Goal: Information Seeking & Learning: Learn about a topic

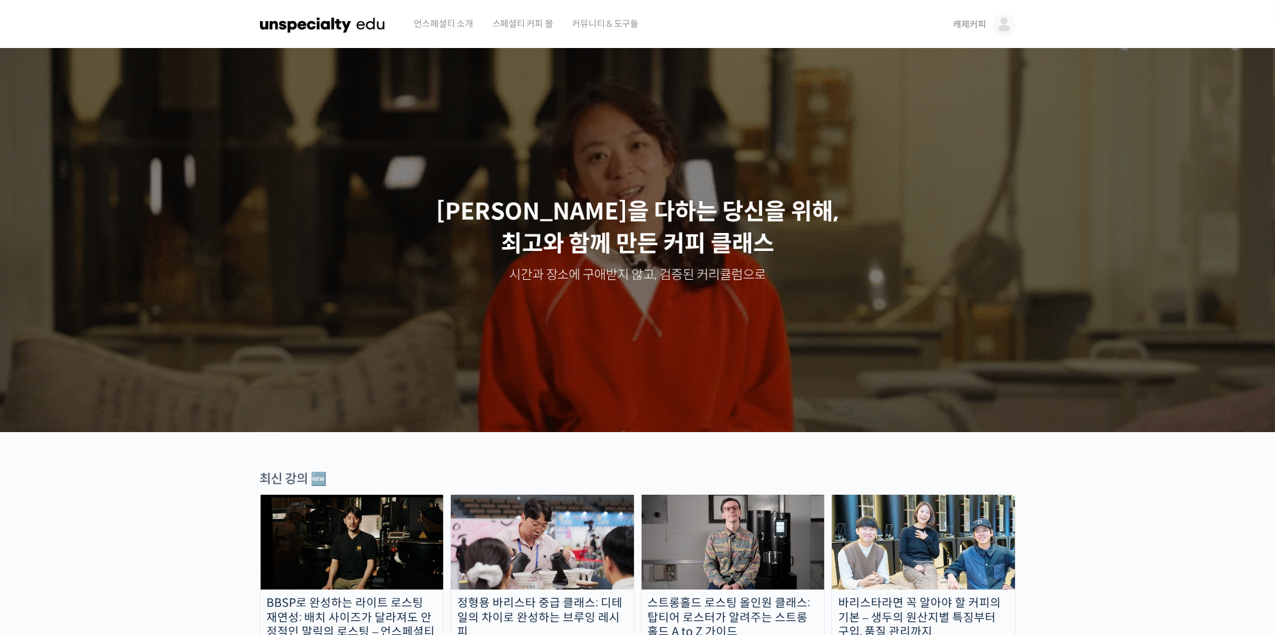
click at [1000, 26] on img at bounding box center [1004, 24] width 23 height 23
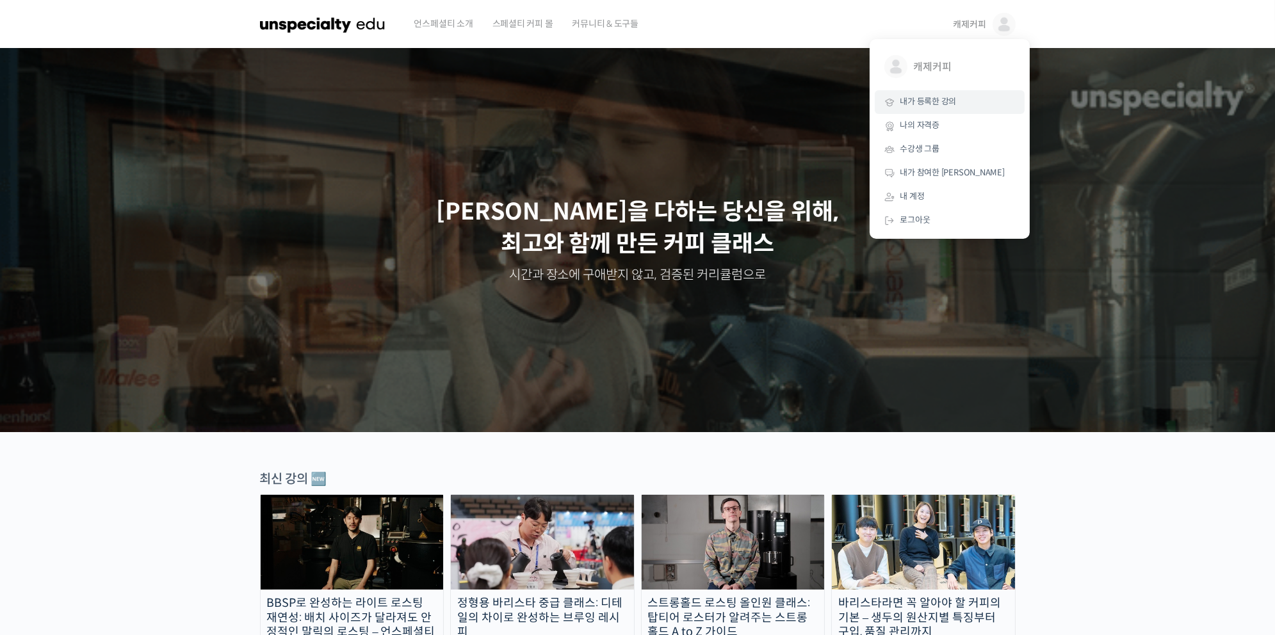
click at [954, 110] on link "내가 등록한 강의" at bounding box center [950, 102] width 150 height 24
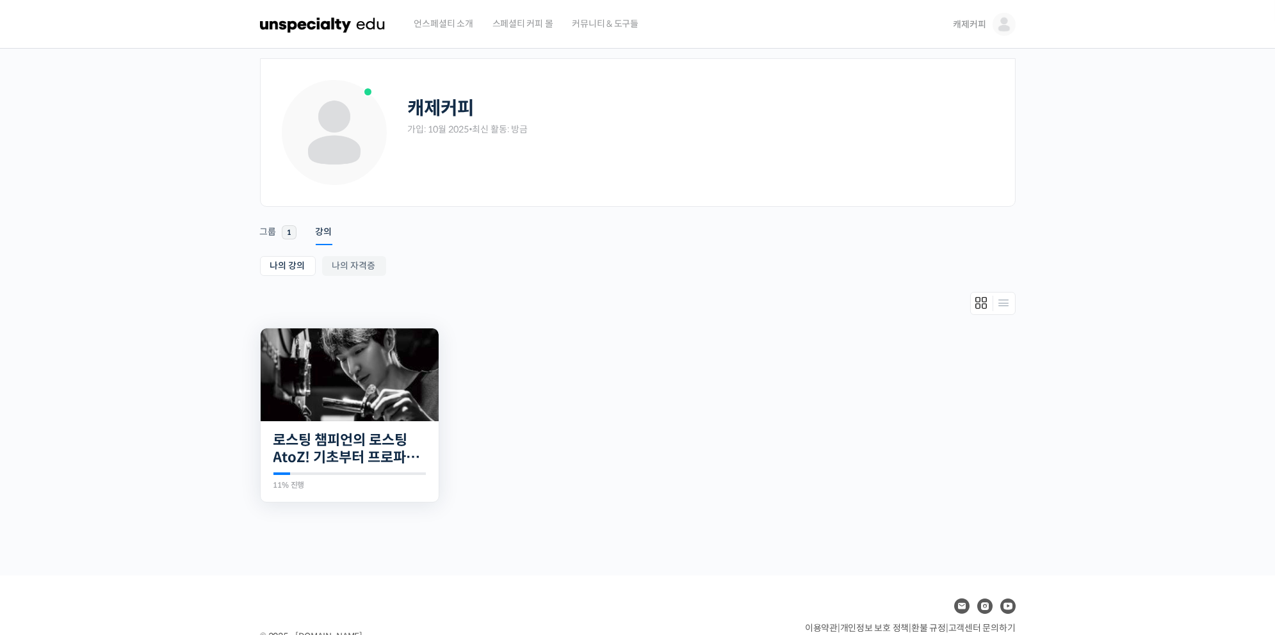
click at [358, 377] on img at bounding box center [350, 375] width 178 height 93
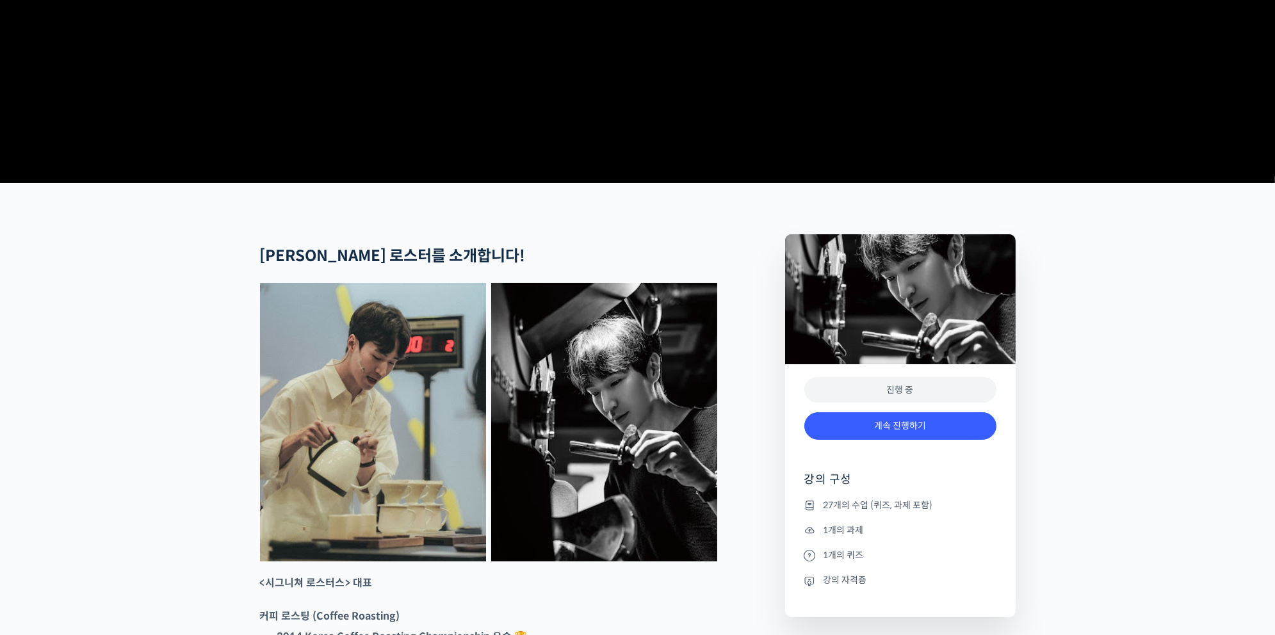
scroll to position [314, 0]
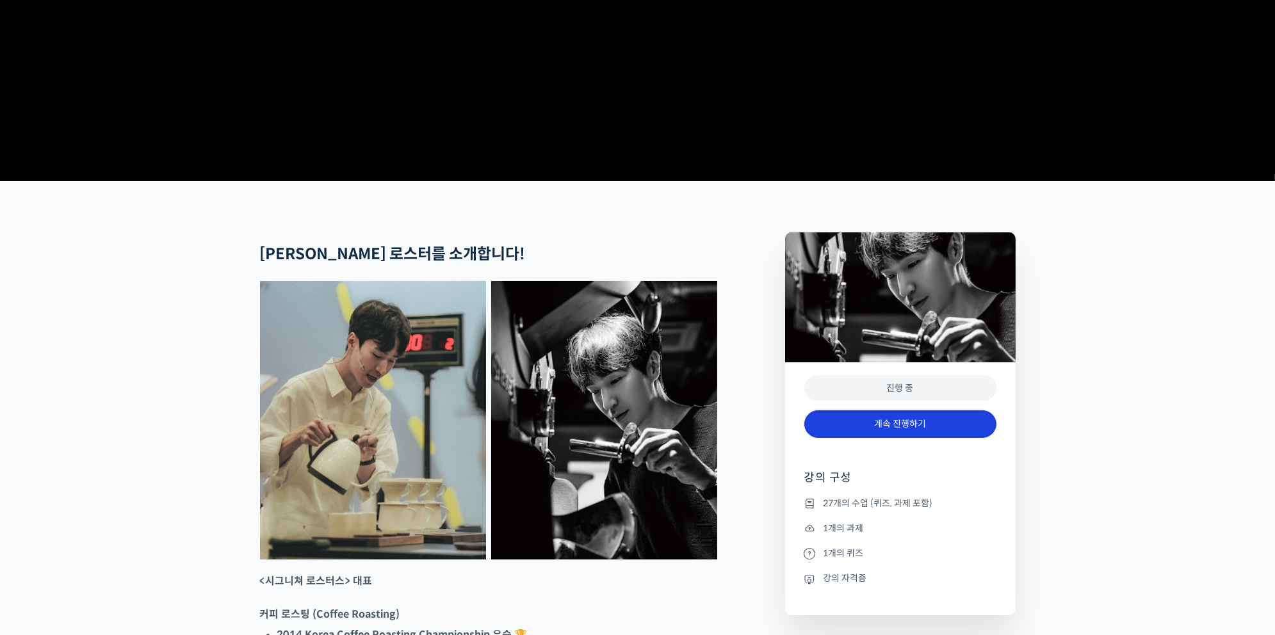
click at [907, 438] on link "계속 진행하기" at bounding box center [900, 424] width 192 height 28
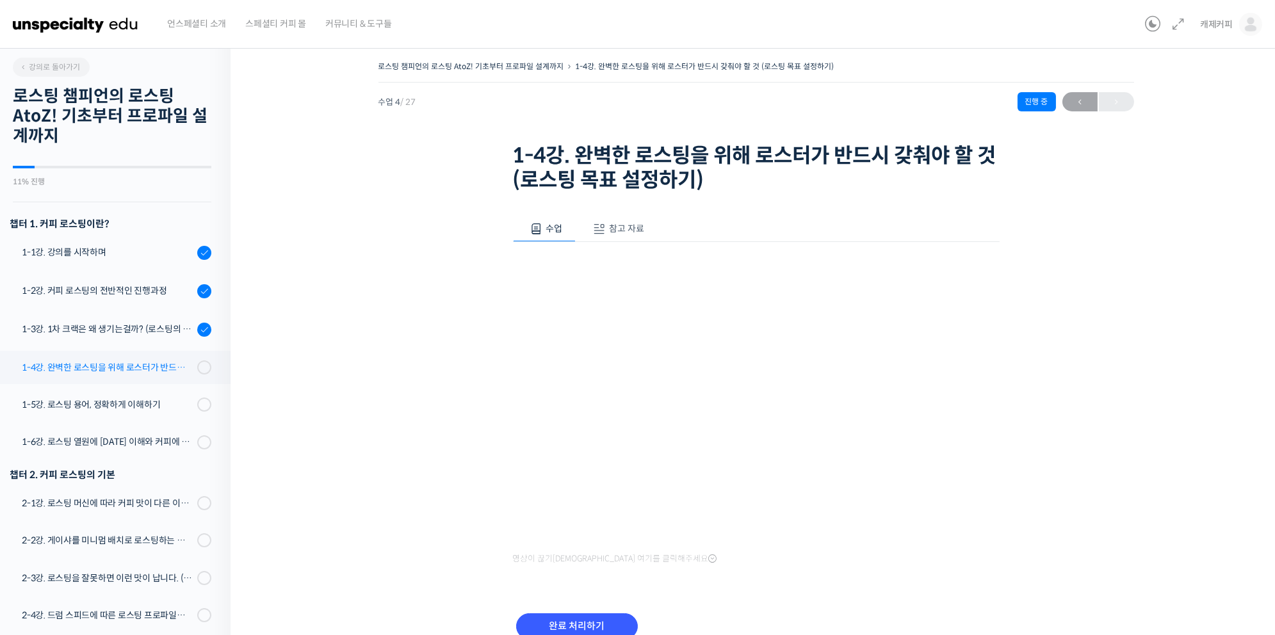
click at [130, 364] on div "1-4강. 완벽한 로스팅을 위해 로스터가 반드시 갖춰야 할 것 (로스팅 목표 설정하기)" at bounding box center [108, 368] width 172 height 14
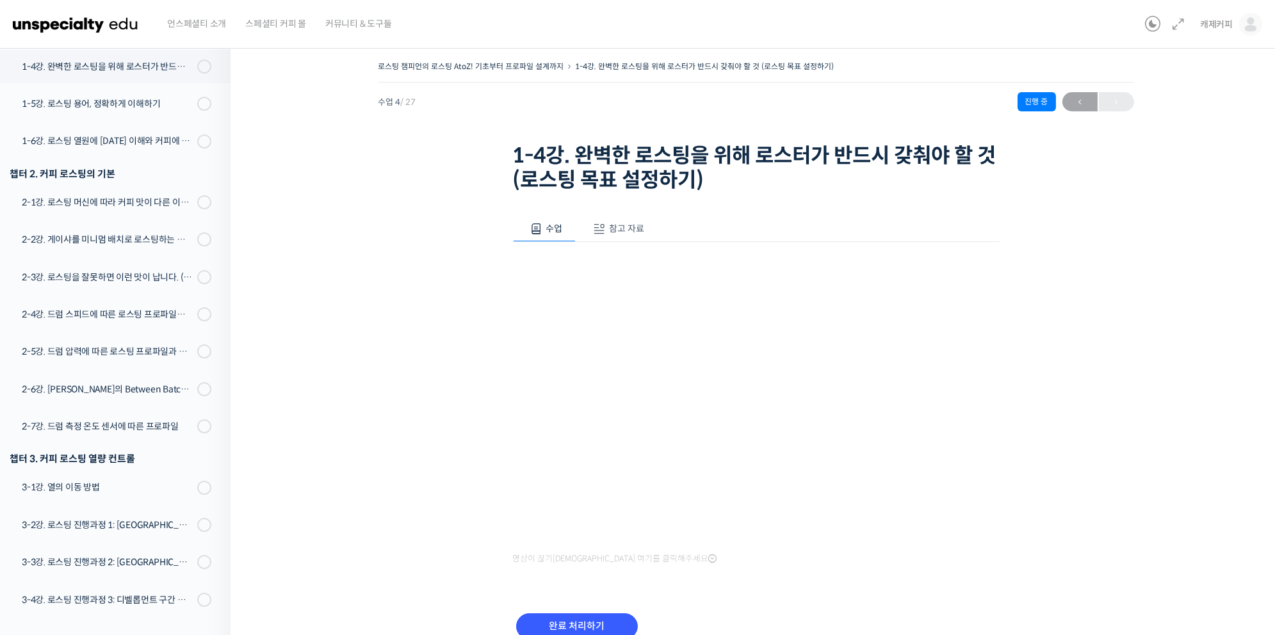
scroll to position [58, 0]
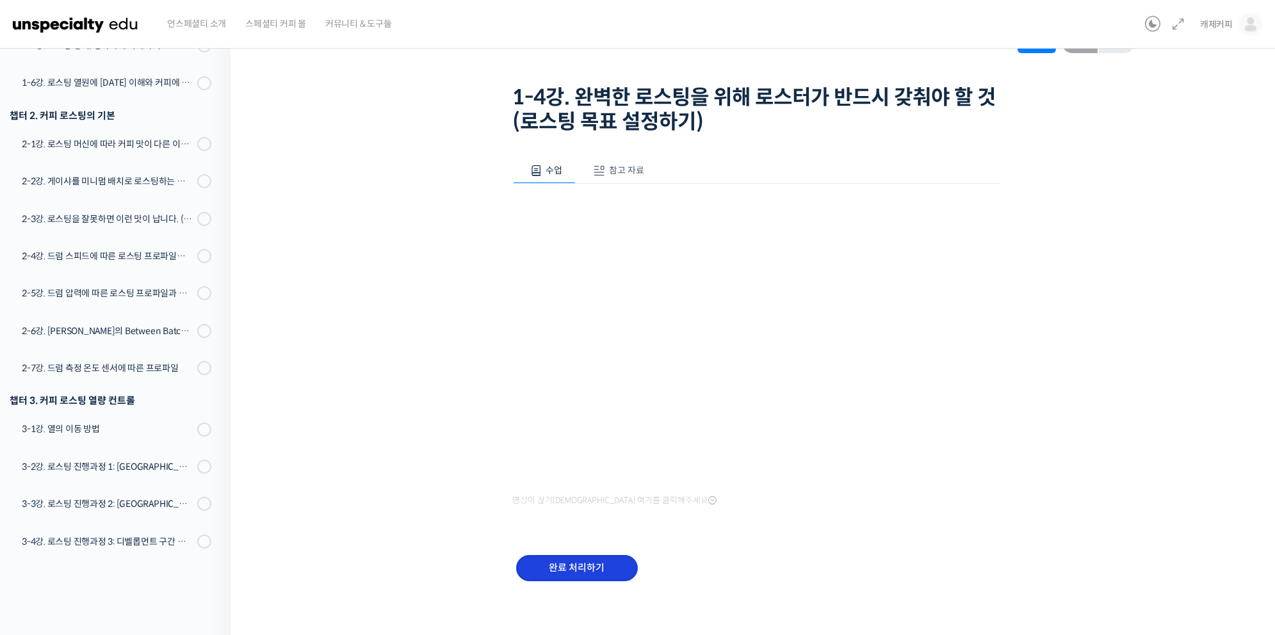
click at [551, 563] on input "완료 처리하기" at bounding box center [577, 568] width 122 height 26
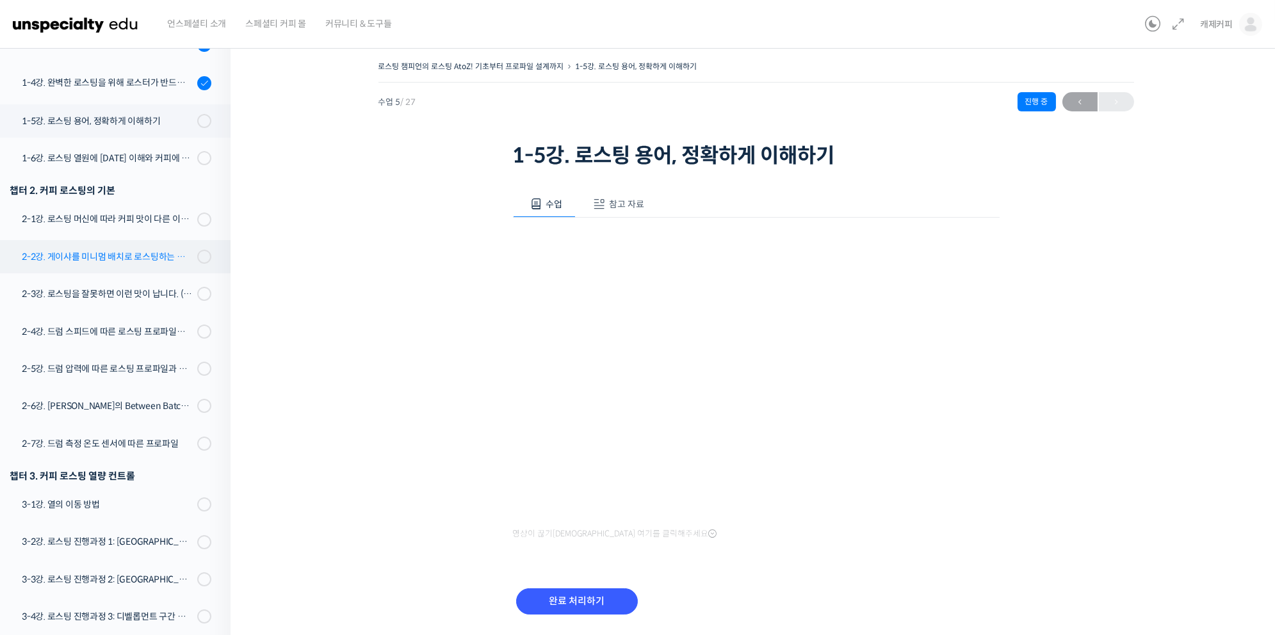
scroll to position [279, 0]
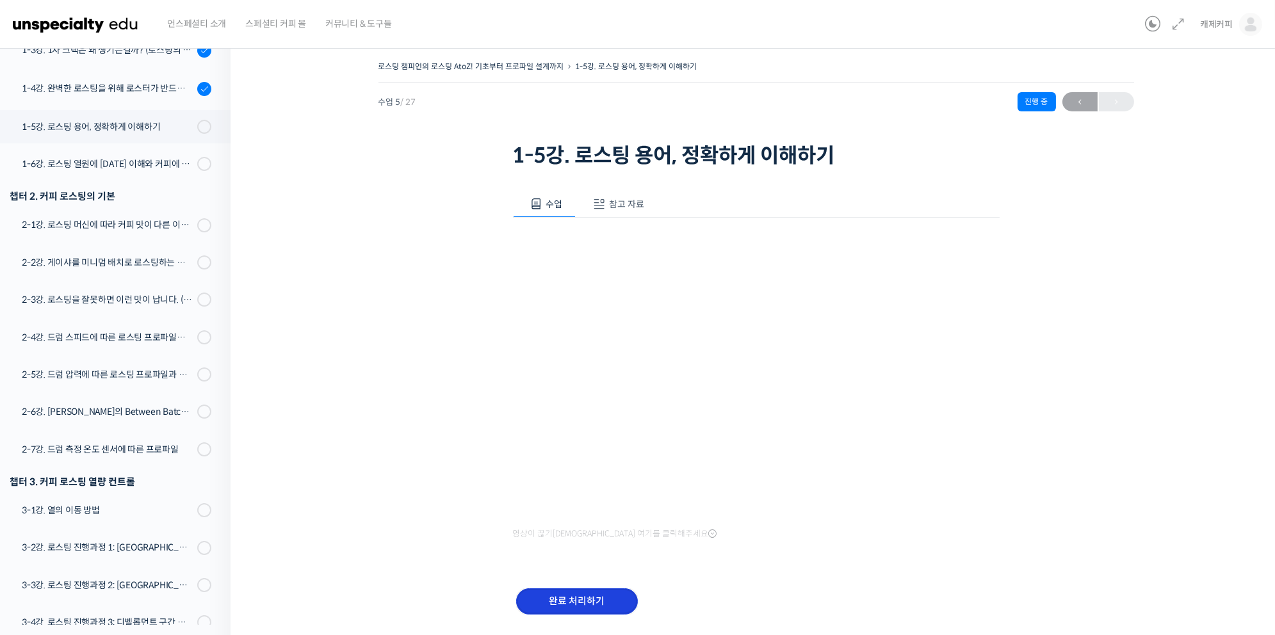
click at [555, 608] on input "완료 처리하기" at bounding box center [577, 601] width 122 height 26
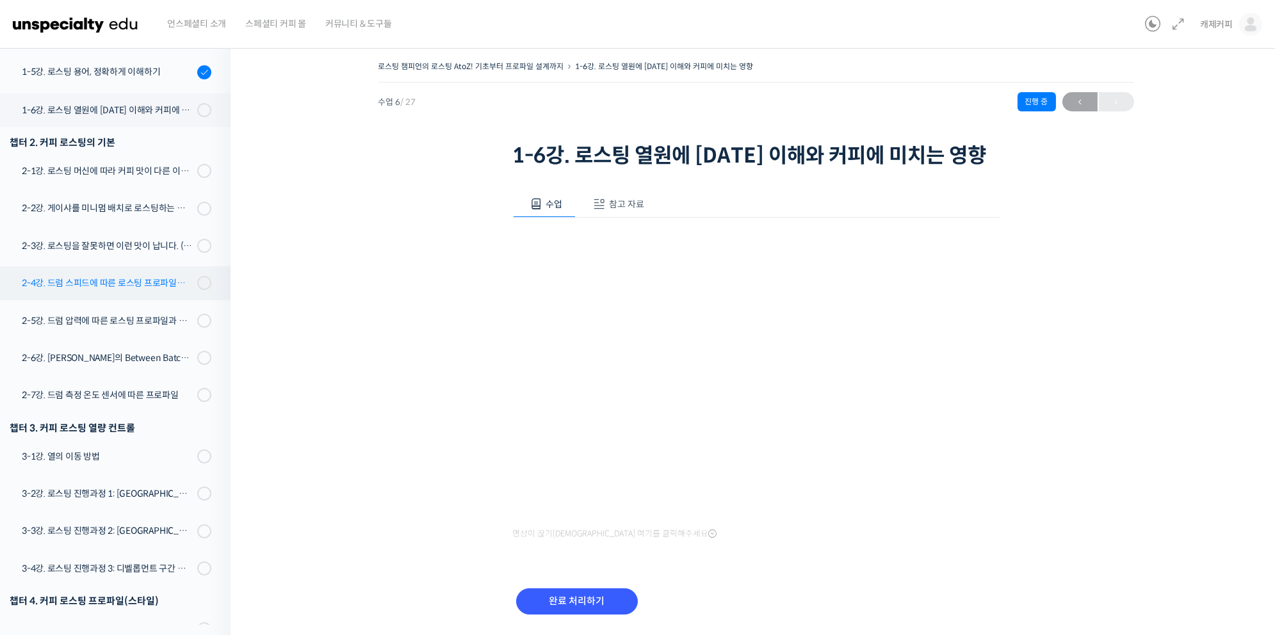
scroll to position [334, 0]
click at [149, 100] on link "1-6강. 로스팅 열원에 [DATE] 이해와 커피에 미치는 영향" at bounding box center [112, 110] width 237 height 33
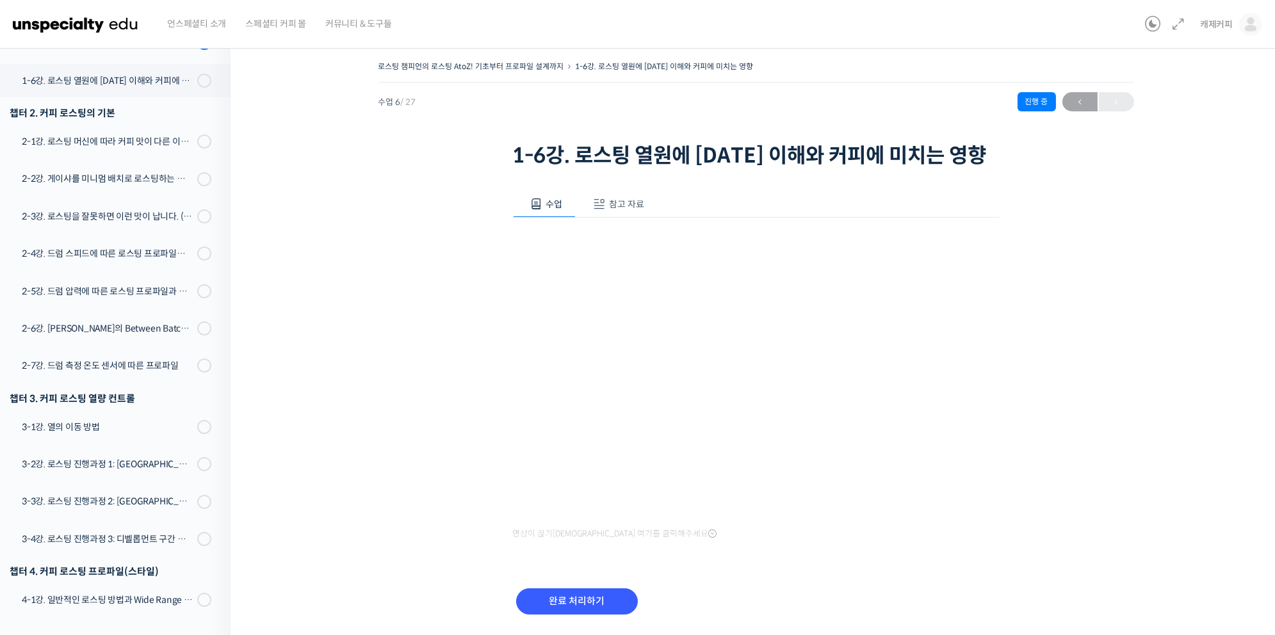
scroll to position [378, 0]
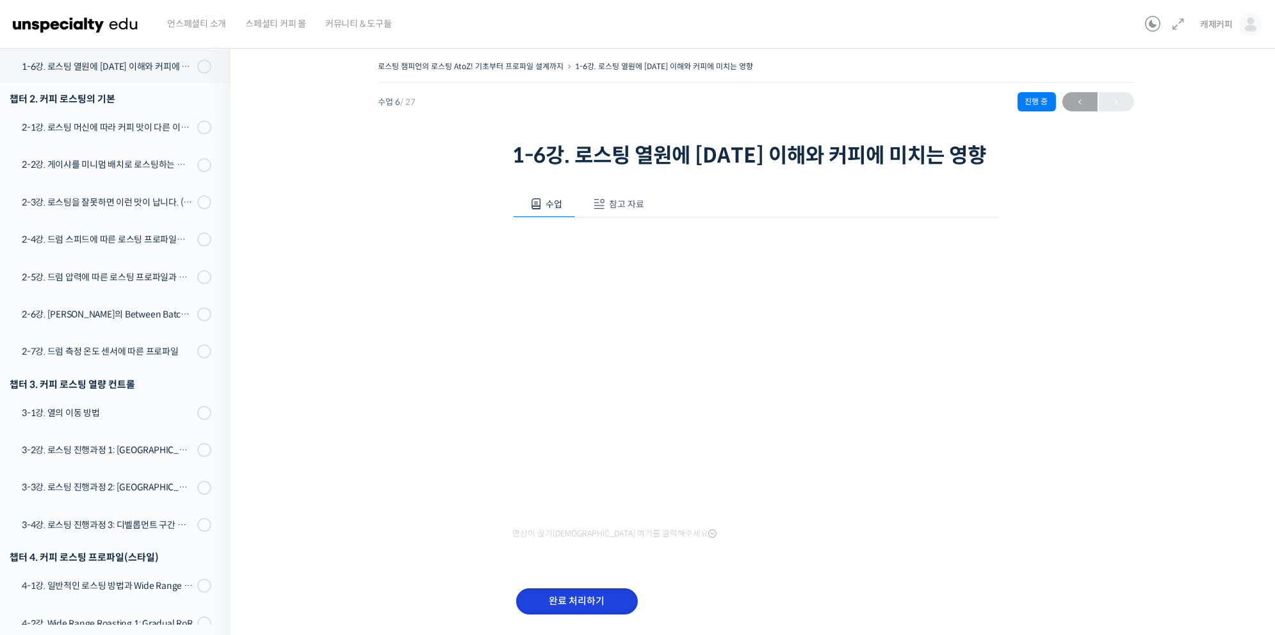
click at [576, 599] on input "완료 처리하기" at bounding box center [577, 601] width 122 height 26
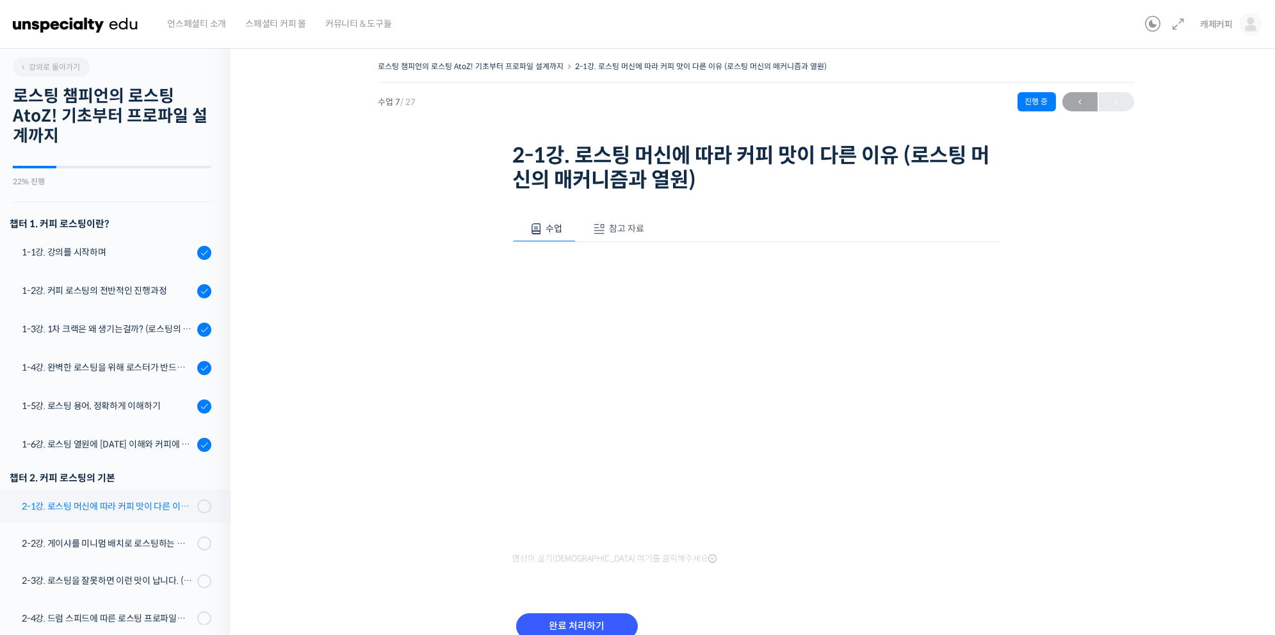
click at [150, 508] on div "2-1강. 로스팅 머신에 따라 커피 맛이 다른 이유 (로스팅 머신의 매커니즘과 열원)" at bounding box center [108, 506] width 172 height 14
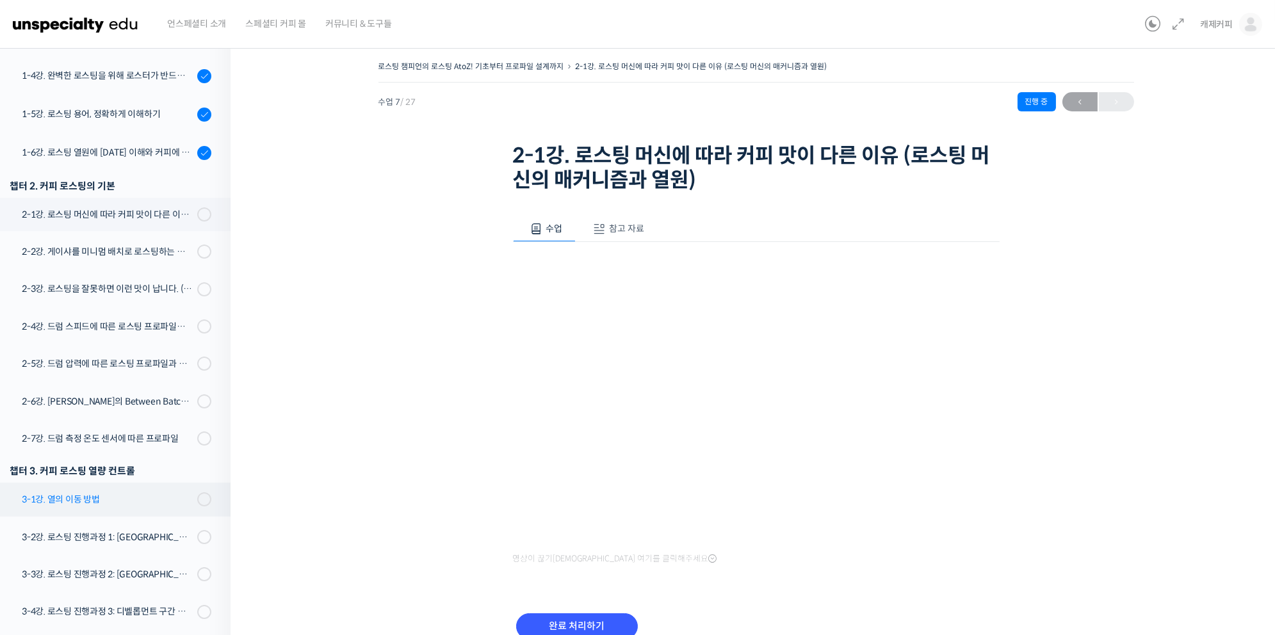
scroll to position [257, 0]
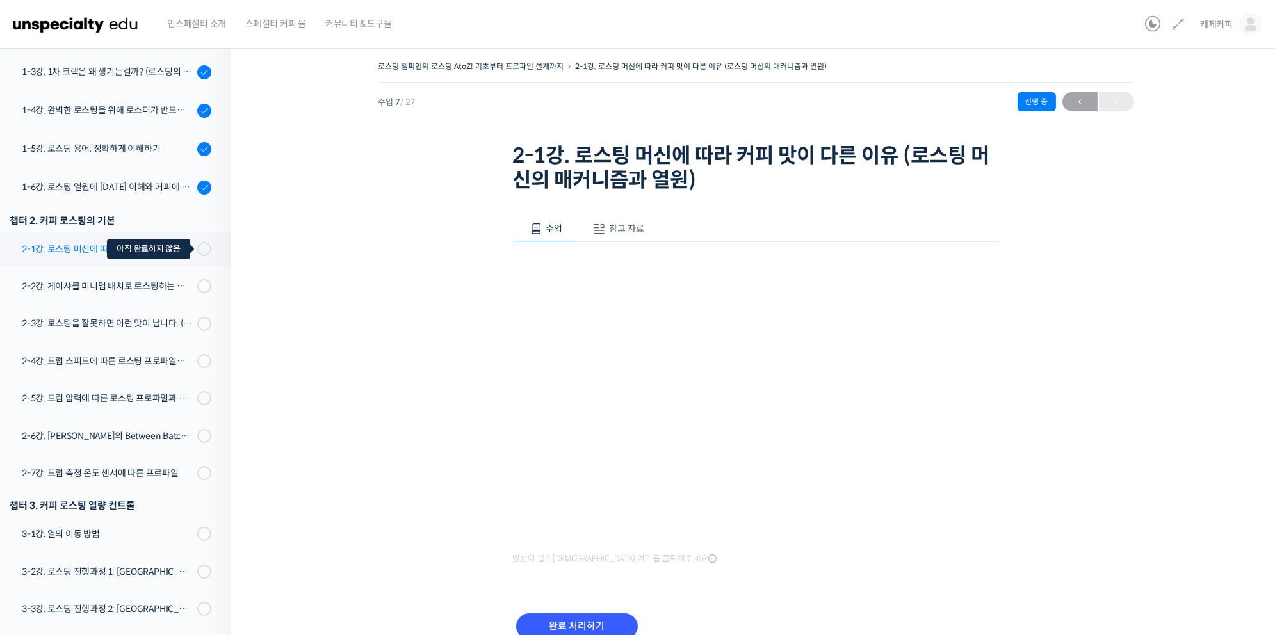
click at [205, 246] on span at bounding box center [207, 249] width 7 height 14
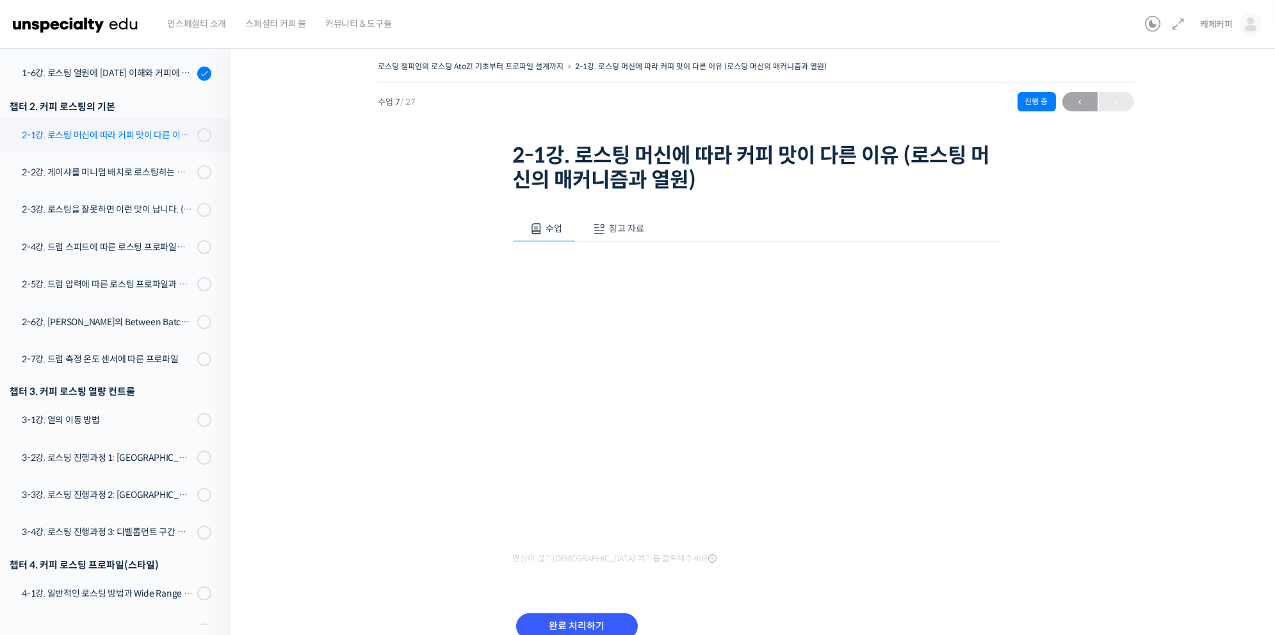
scroll to position [22, 0]
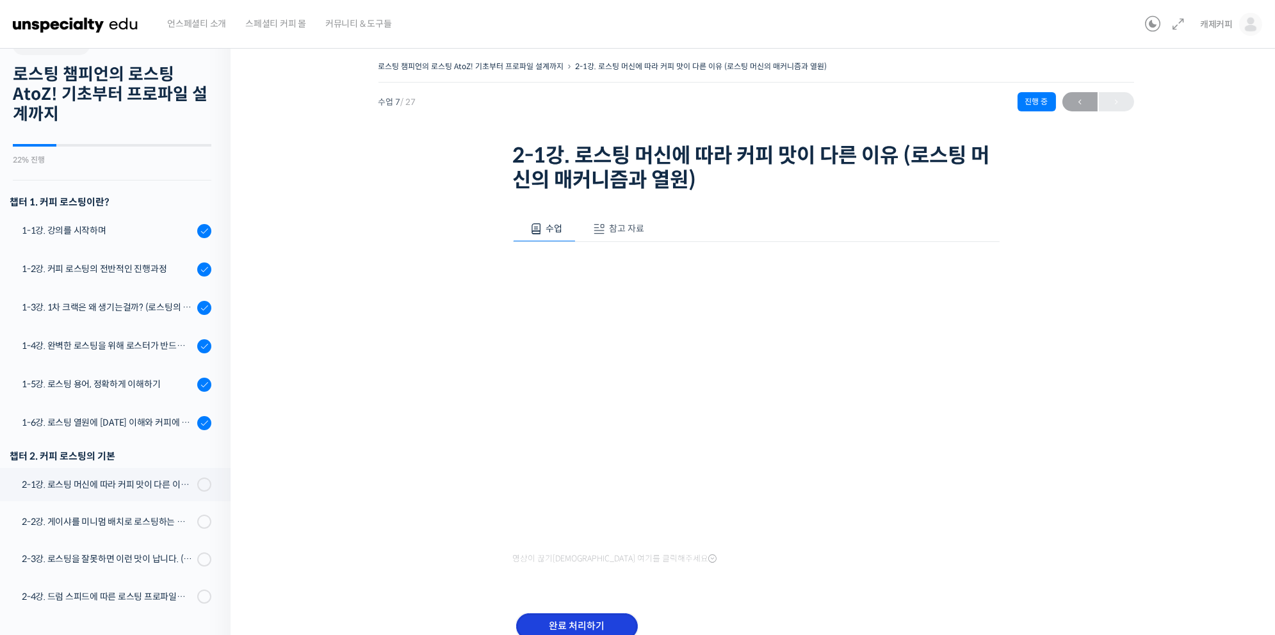
click at [560, 613] on input "완료 처리하기" at bounding box center [577, 626] width 122 height 26
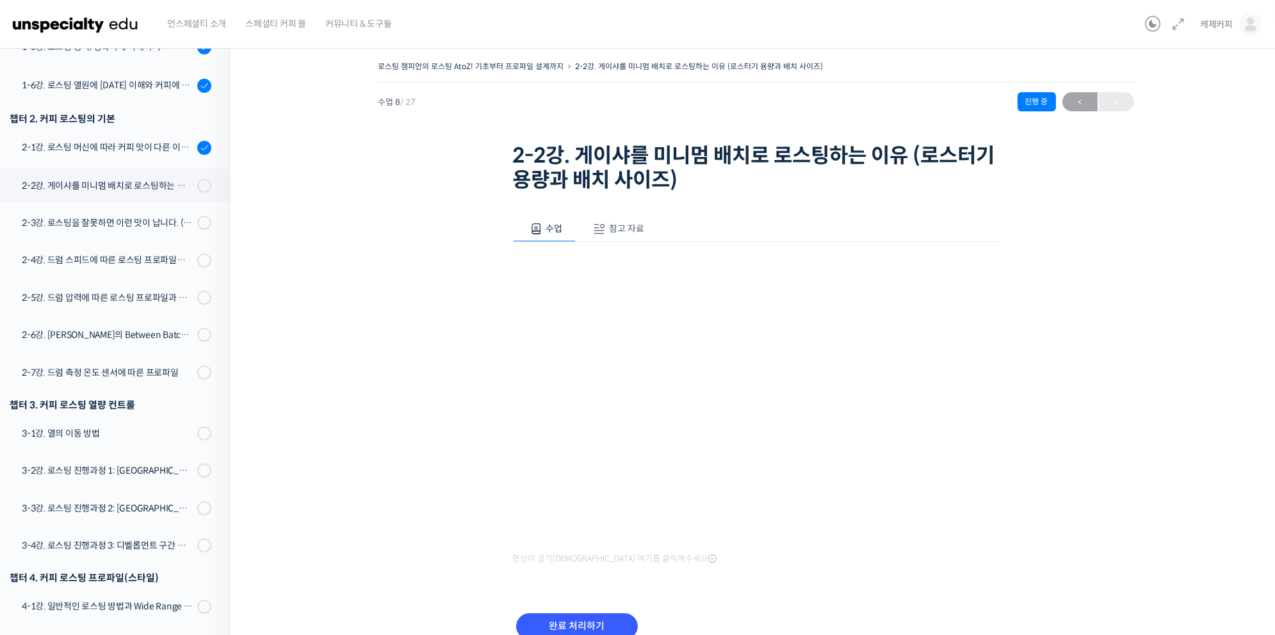
scroll to position [357, 0]
click at [115, 156] on link "2-1강. 로스팅 머신에 따라 커피 맛이 다른 이유 (로스팅 머신의 매커니즘과 열원)" at bounding box center [112, 150] width 237 height 35
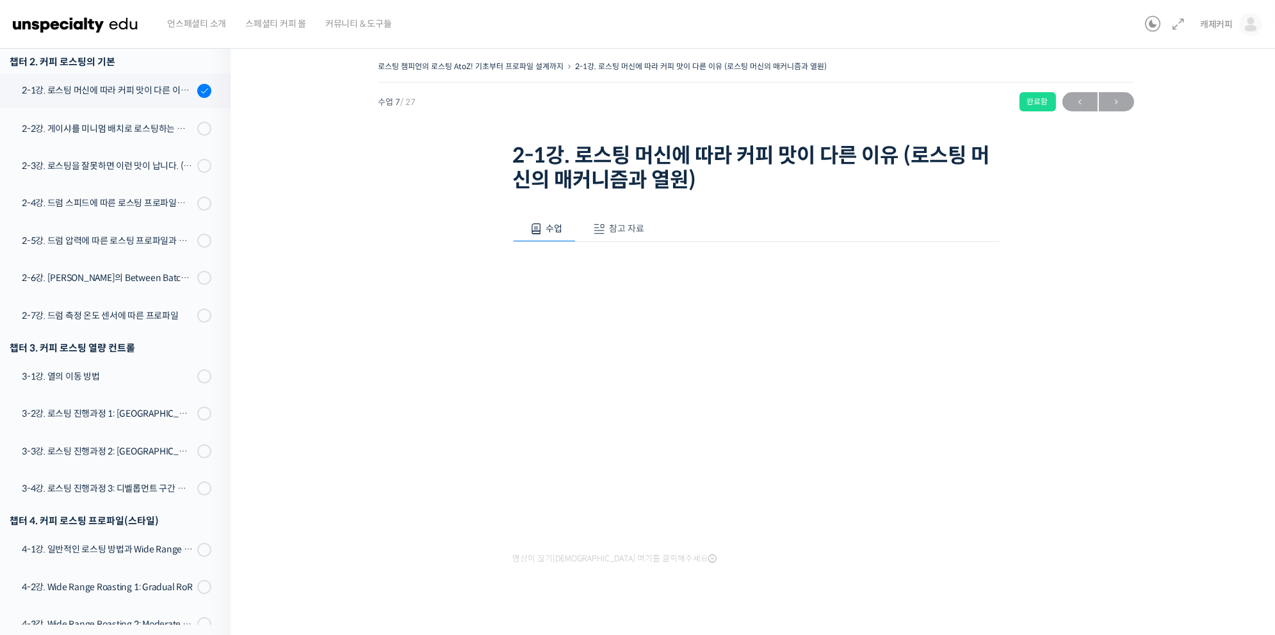
scroll to position [15, 0]
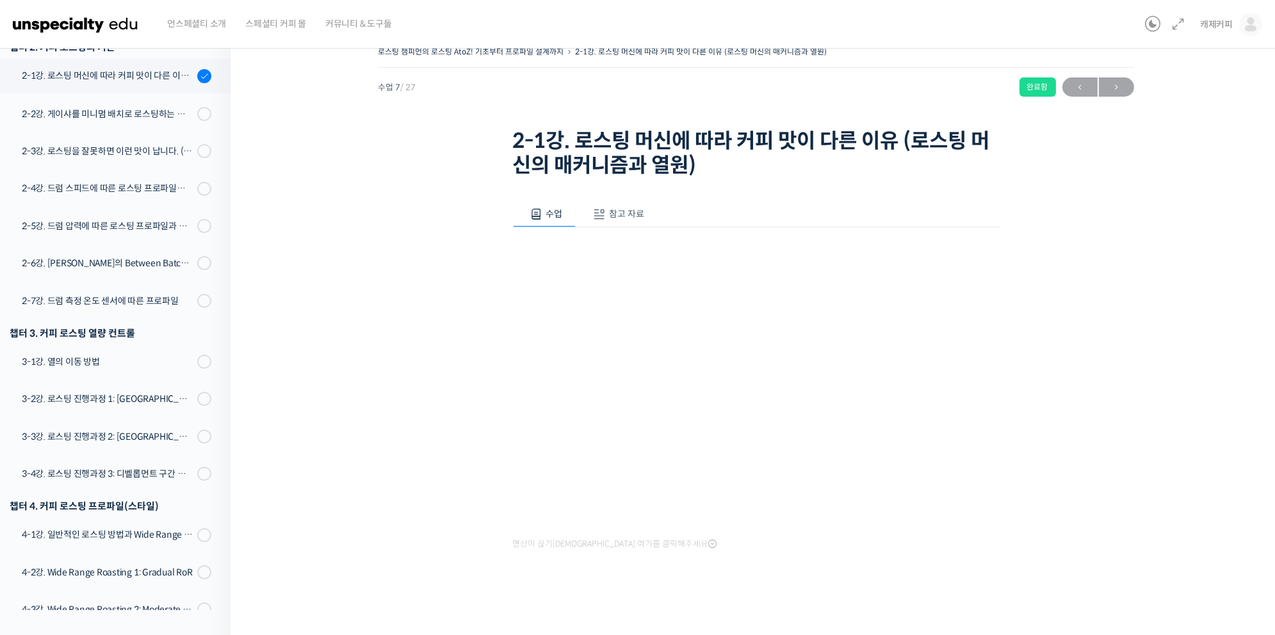
click at [631, 215] on span "참고 자료" at bounding box center [626, 214] width 35 height 12
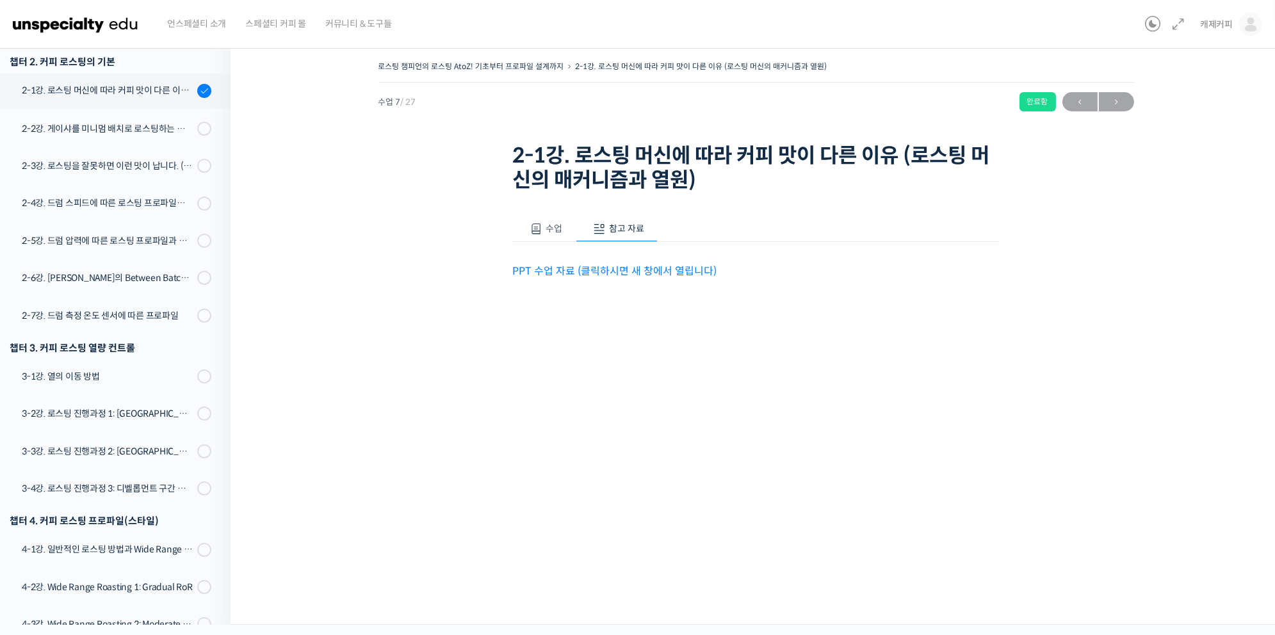
click at [603, 272] on link "PPT 수업 자료 (클릭하시면 새 창에서 열립니다)" at bounding box center [615, 270] width 204 height 13
click at [199, 130] on span at bounding box center [200, 129] width 7 height 14
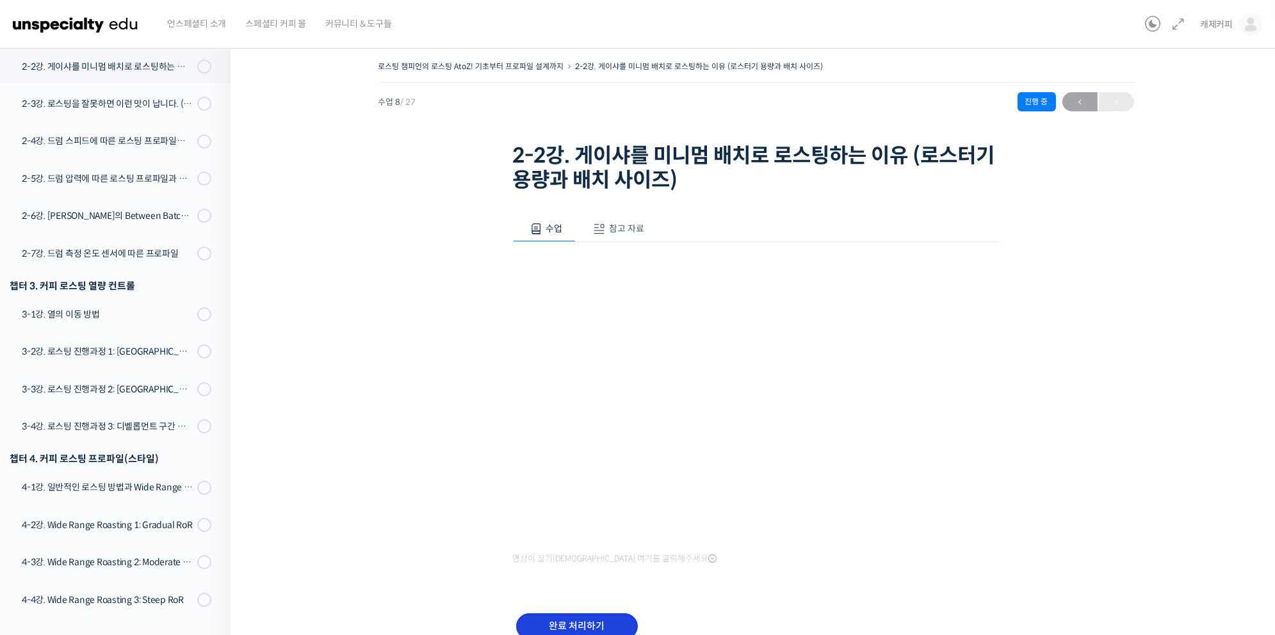
click at [541, 613] on input "완료 처리하기" at bounding box center [577, 626] width 122 height 26
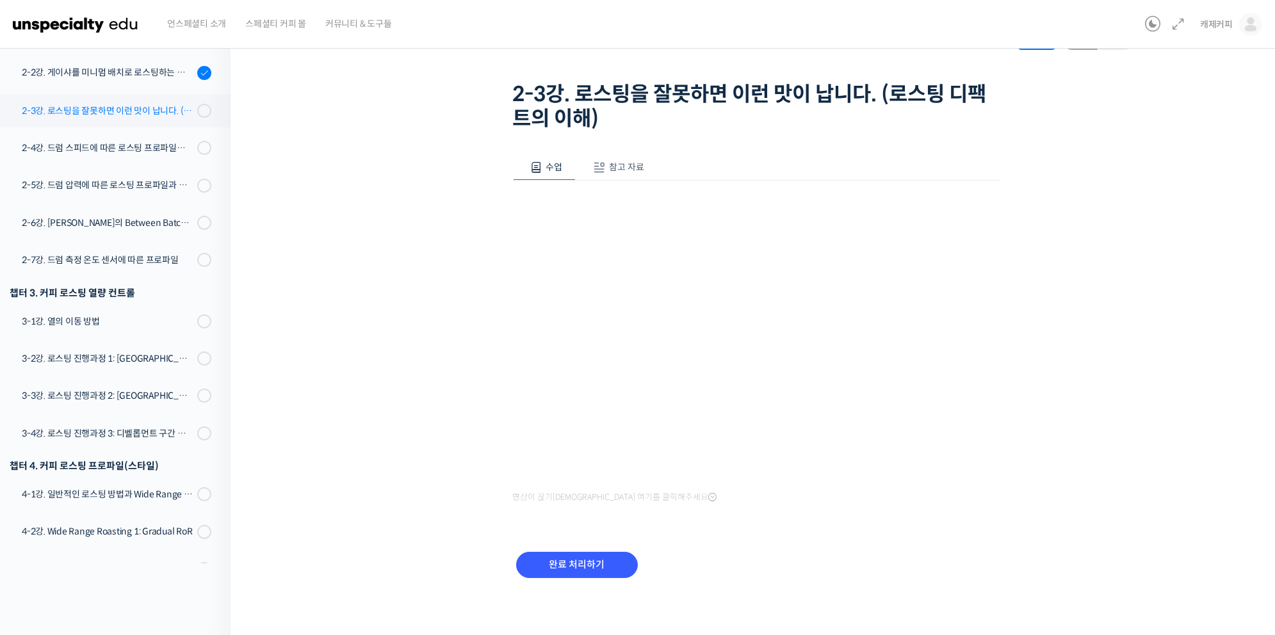
scroll to position [752, 0]
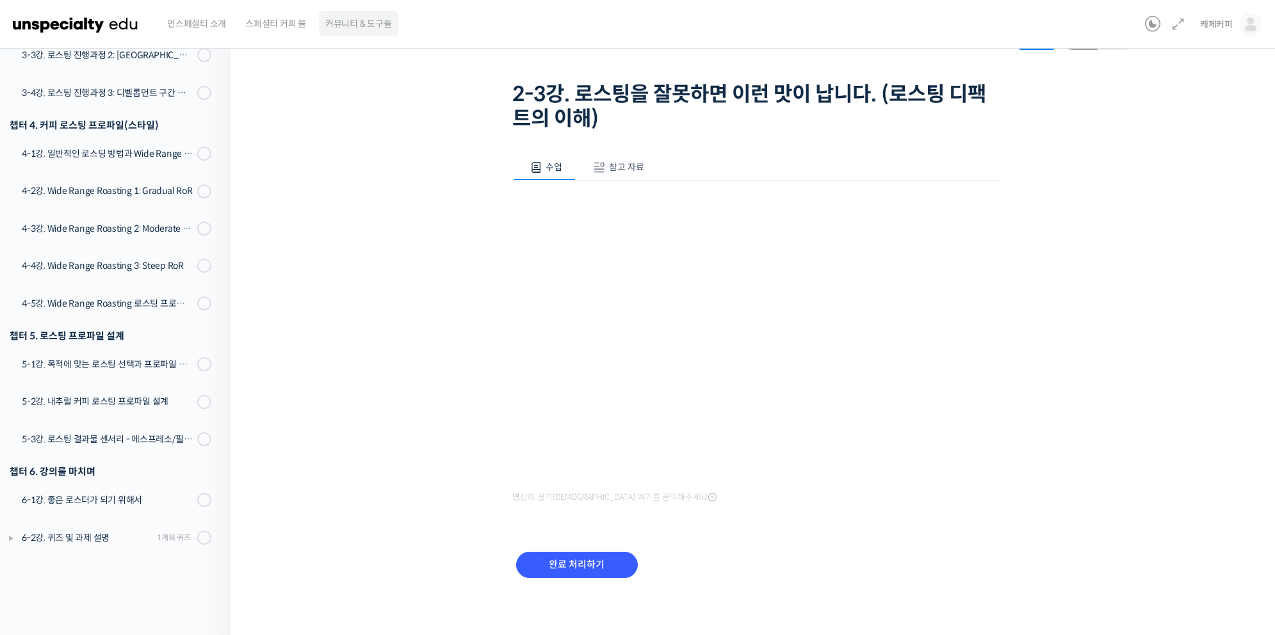
click at [362, 20] on span "커뮤니티 & 도구들" at bounding box center [358, 23] width 67 height 49
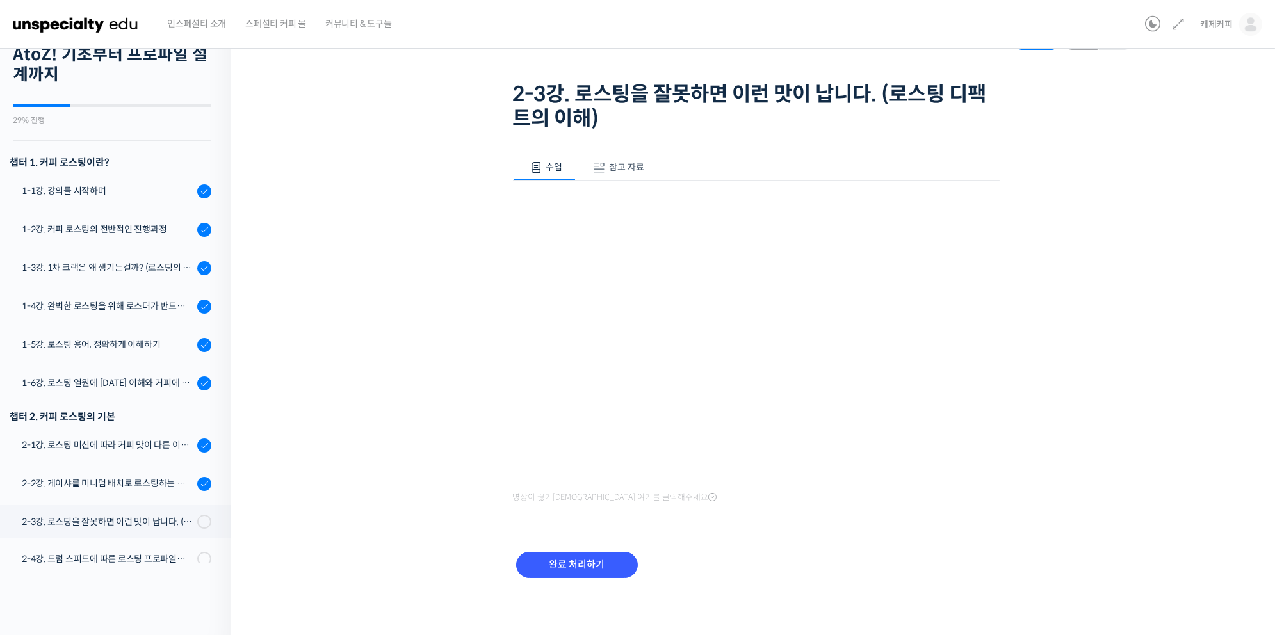
scroll to position [0, 0]
